Goal: Information Seeking & Learning: Learn about a topic

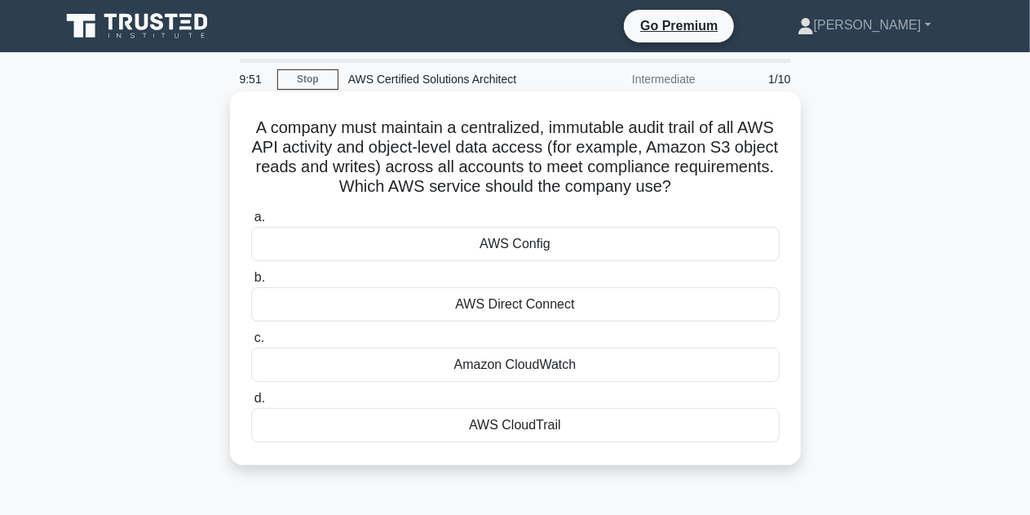
click at [546, 316] on div "AWS Direct Connect" at bounding box center [515, 304] width 528 height 34
click at [251, 283] on input "b. AWS Direct Connect" at bounding box center [251, 277] width 0 height 11
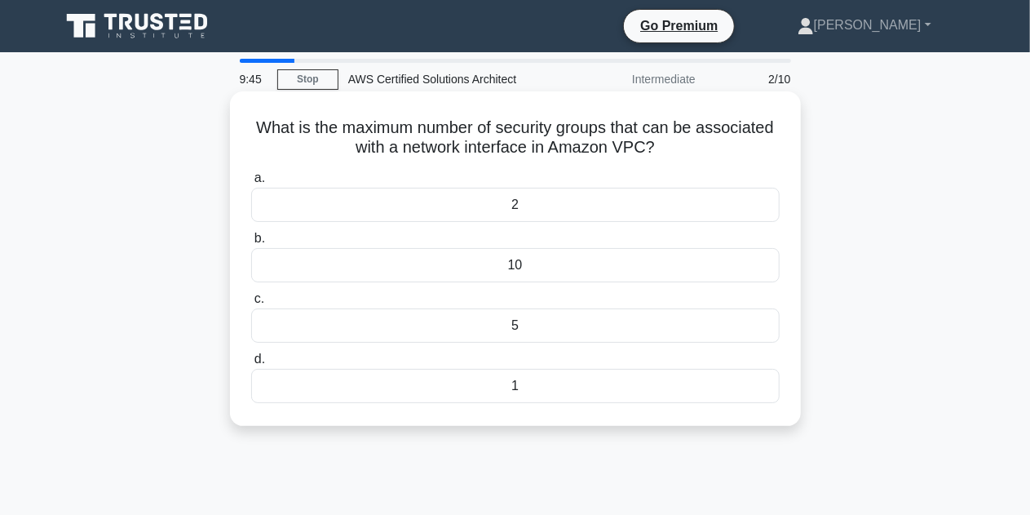
click at [585, 317] on div "5" at bounding box center [515, 325] width 528 height 34
click at [251, 304] on input "c. 5" at bounding box center [251, 299] width 0 height 11
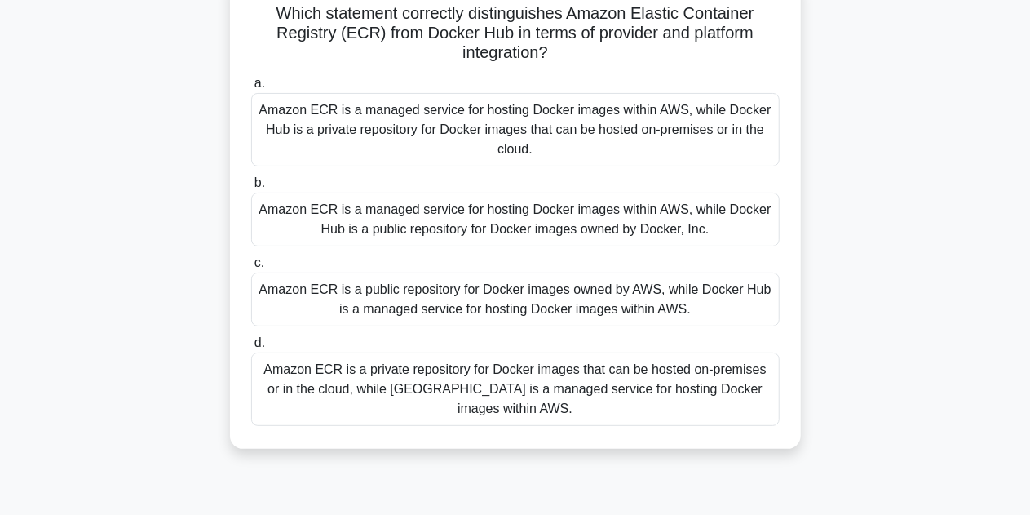
scroll to position [115, 0]
click at [612, 291] on div "Amazon ECR is a public repository for Docker images owned by AWS, while Docker …" at bounding box center [515, 299] width 528 height 54
click at [251, 267] on input "c. Amazon ECR is a public repository for Docker images owned by AWS, while Dock…" at bounding box center [251, 262] width 0 height 11
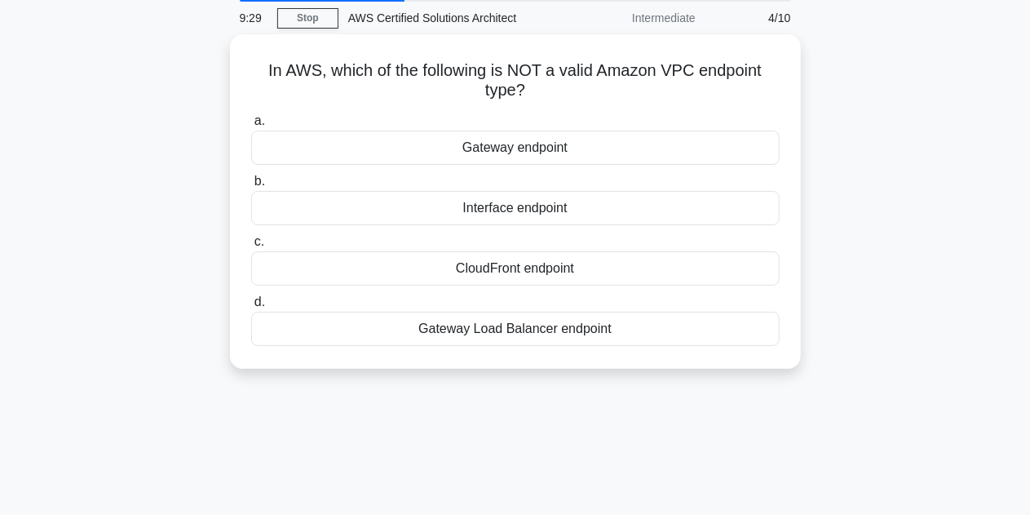
scroll to position [0, 0]
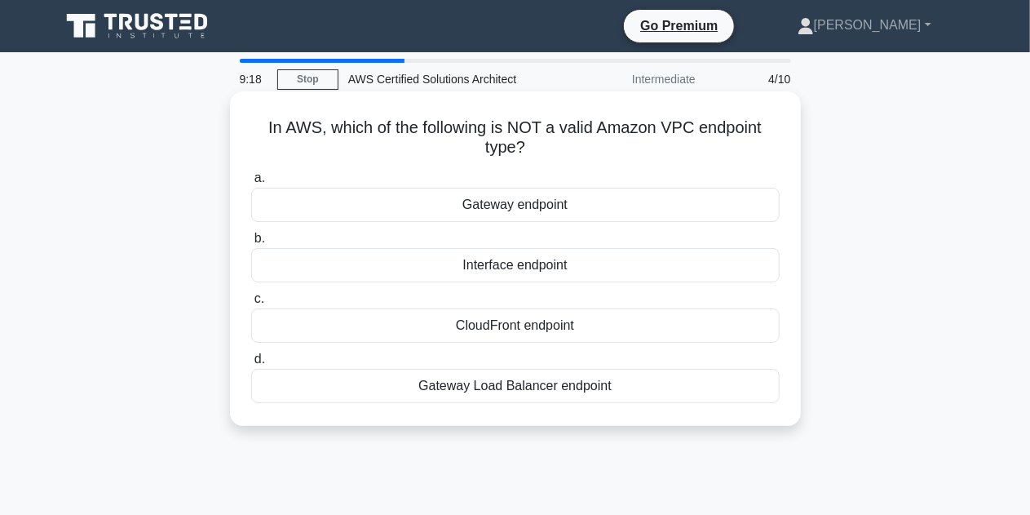
click at [586, 383] on div "Gateway Load Balancer endpoint" at bounding box center [515, 386] width 528 height 34
click at [251, 365] on input "d. Gateway Load Balancer endpoint" at bounding box center [251, 359] width 0 height 11
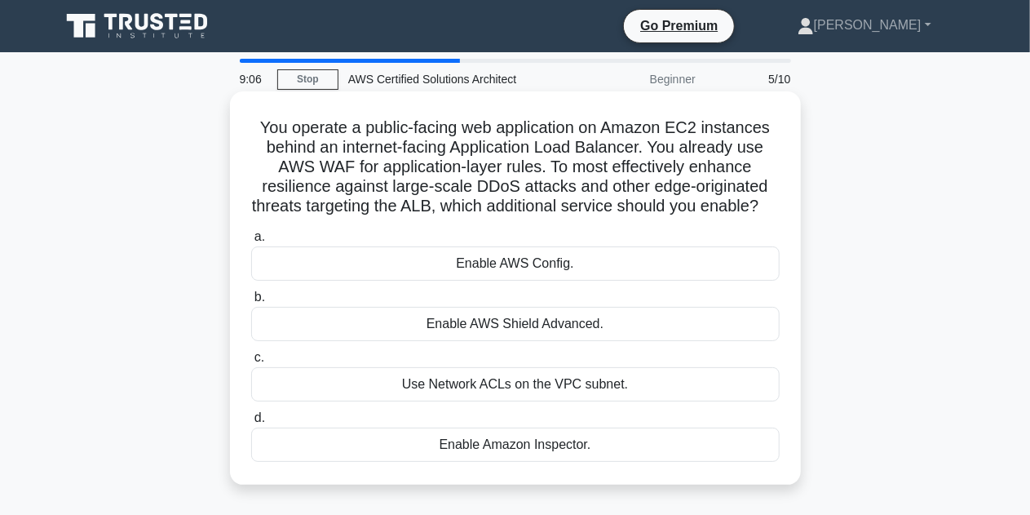
click at [558, 401] on div "Use Network ACLs on the VPC subnet." at bounding box center [515, 384] width 528 height 34
click at [251, 363] on input "c. Use Network ACLs on the VPC subnet." at bounding box center [251, 357] width 0 height 11
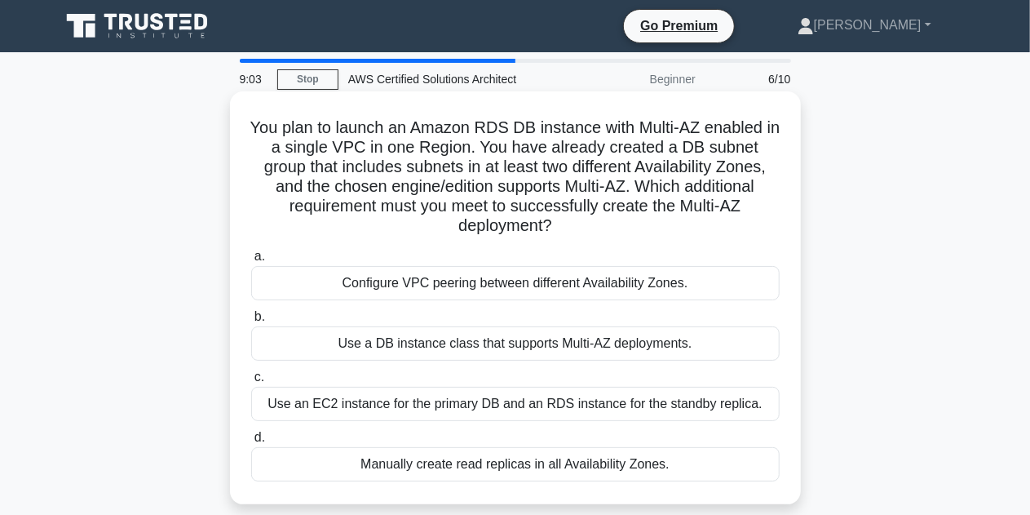
click at [587, 285] on div "Configure VPC peering between different Availability Zones." at bounding box center [515, 283] width 528 height 34
click at [251, 262] on input "a. Configure VPC peering between different Availability Zones." at bounding box center [251, 256] width 0 height 11
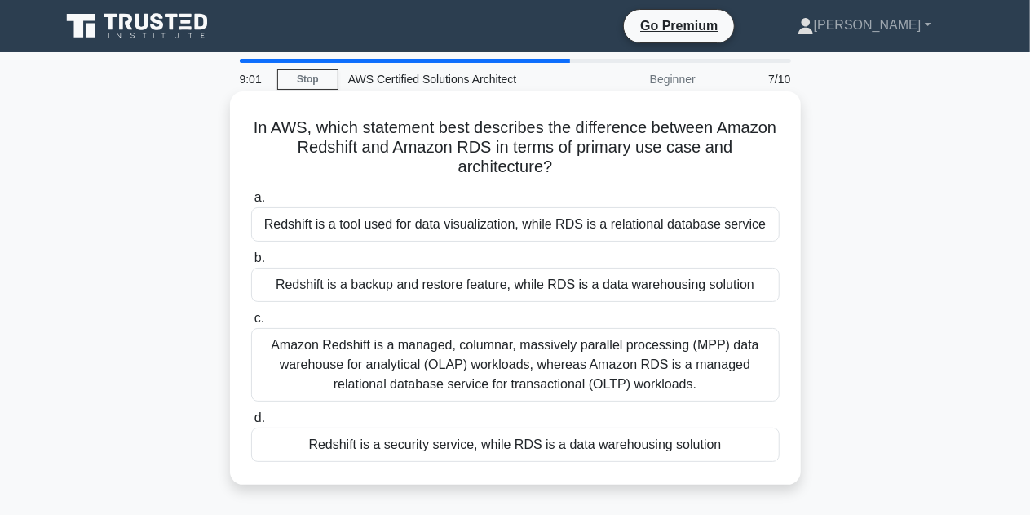
click at [577, 220] on div "Redshift is a tool used for data visualization, while RDS is a relational datab…" at bounding box center [515, 224] width 528 height 34
click at [251, 203] on input "a. Redshift is a tool used for data visualization, while RDS is a relational da…" at bounding box center [251, 197] width 0 height 11
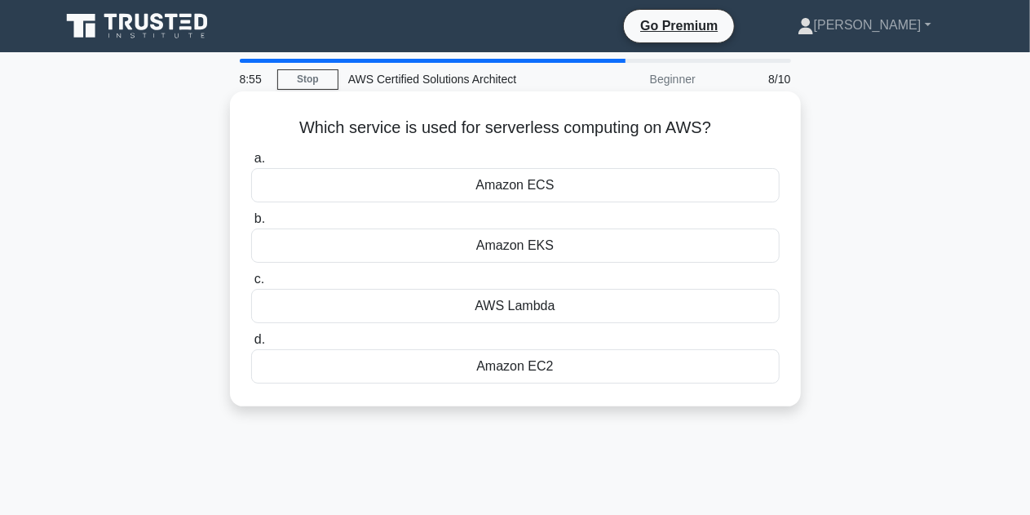
click at [567, 309] on div "AWS Lambda" at bounding box center [515, 306] width 528 height 34
click at [251, 285] on input "c. AWS Lambda" at bounding box center [251, 279] width 0 height 11
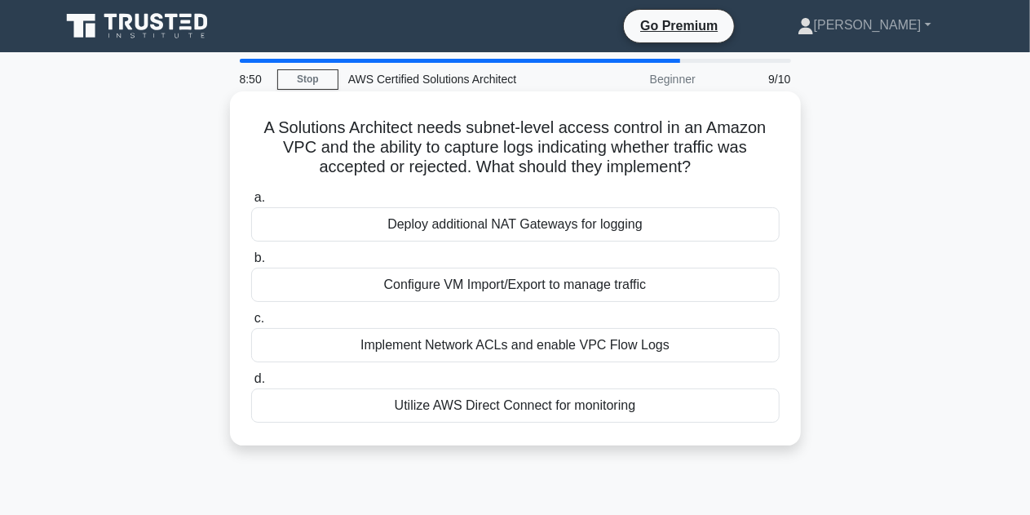
click at [551, 403] on div "Utilize AWS Direct Connect for monitoring" at bounding box center [515, 405] width 528 height 34
click at [251, 384] on input "d. Utilize AWS Direct Connect for monitoring" at bounding box center [251, 379] width 0 height 11
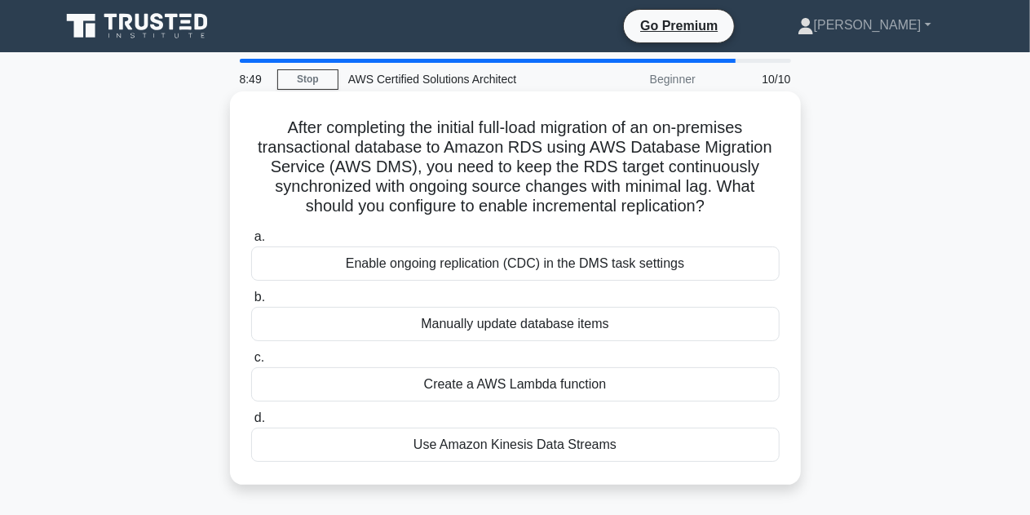
click at [556, 330] on div "Manually update database items" at bounding box center [515, 324] width 528 height 34
click at [251, 303] on input "b. Manually update database items" at bounding box center [251, 297] width 0 height 11
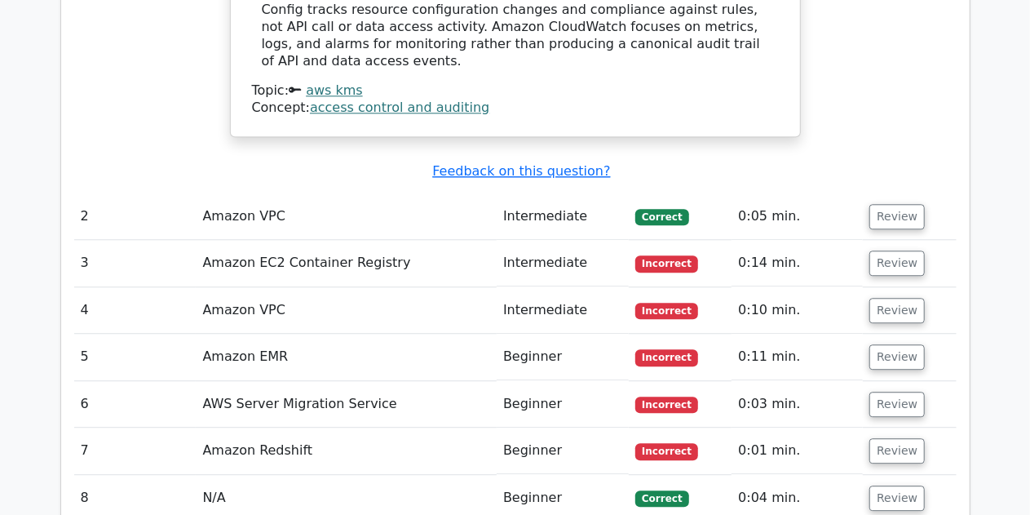
scroll to position [1855, 0]
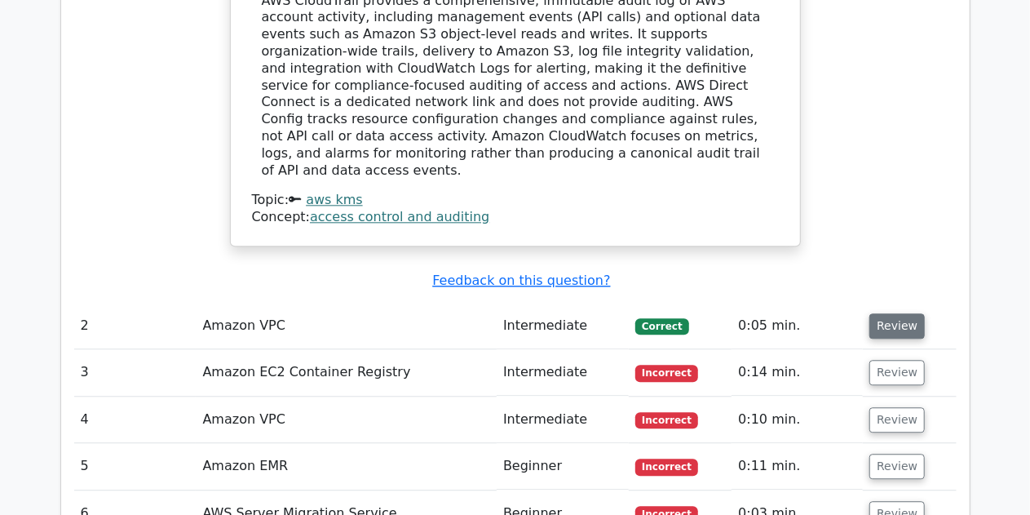
click at [892, 313] on button "Review" at bounding box center [896, 325] width 55 height 25
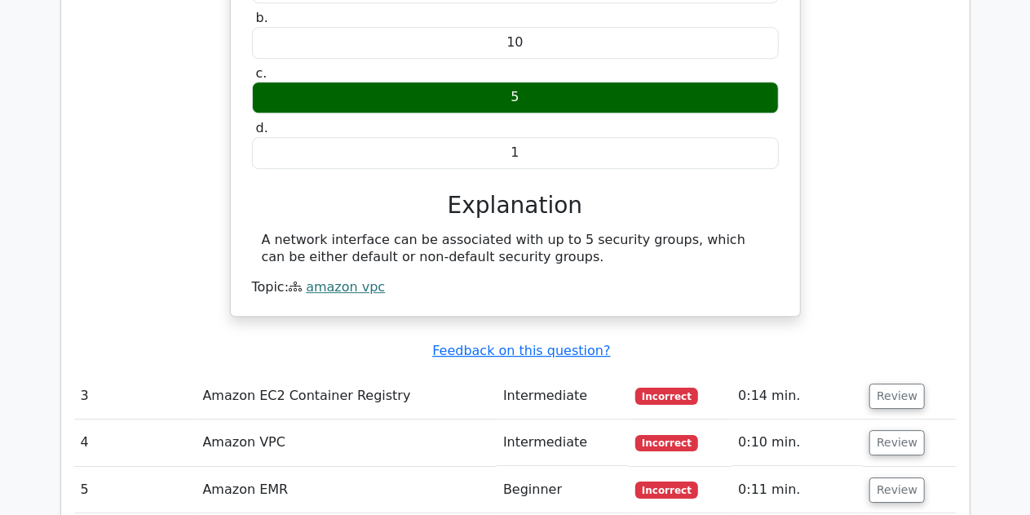
scroll to position [2306, 0]
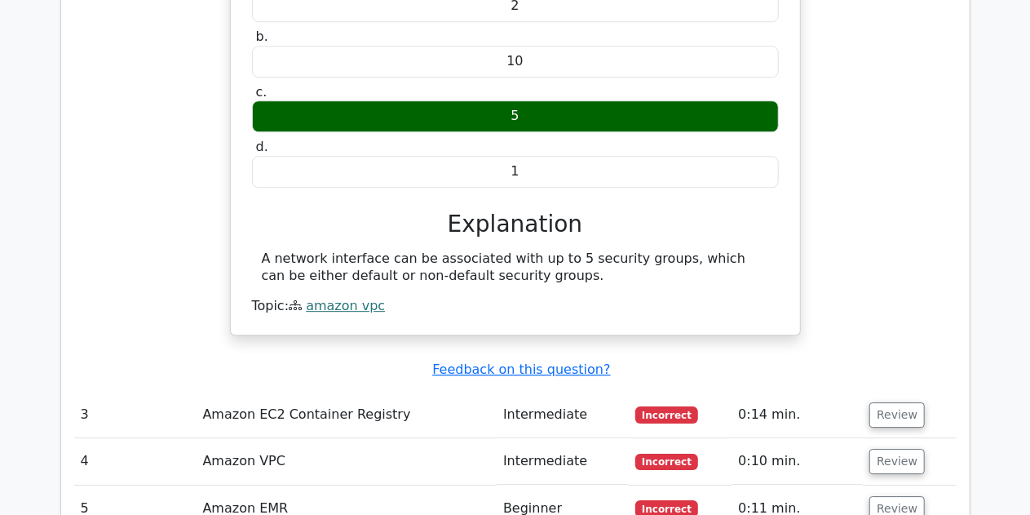
click at [876, 391] on td "Review" at bounding box center [909, 414] width 93 height 46
click at [879, 402] on button "Review" at bounding box center [896, 414] width 55 height 25
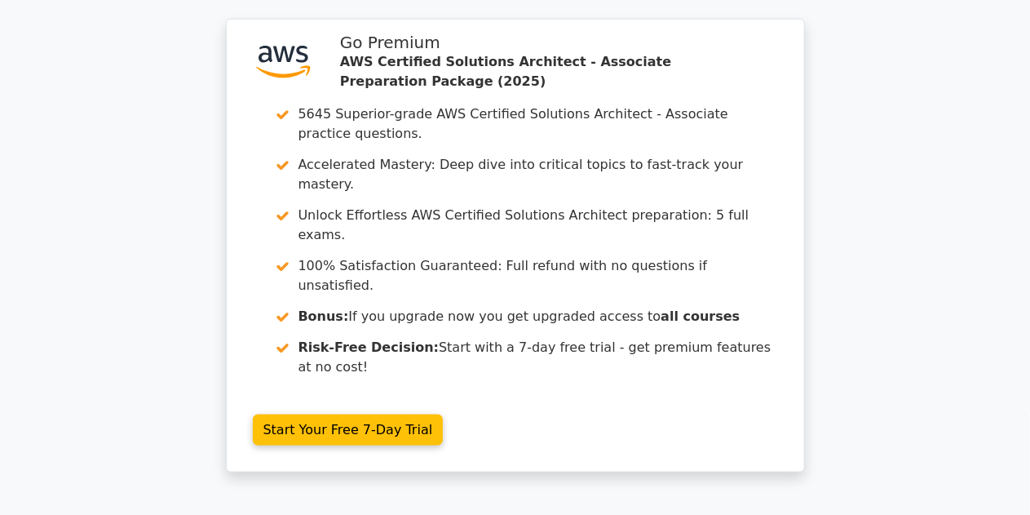
scroll to position [3941, 0]
